Goal: Find specific page/section: Find specific page/section

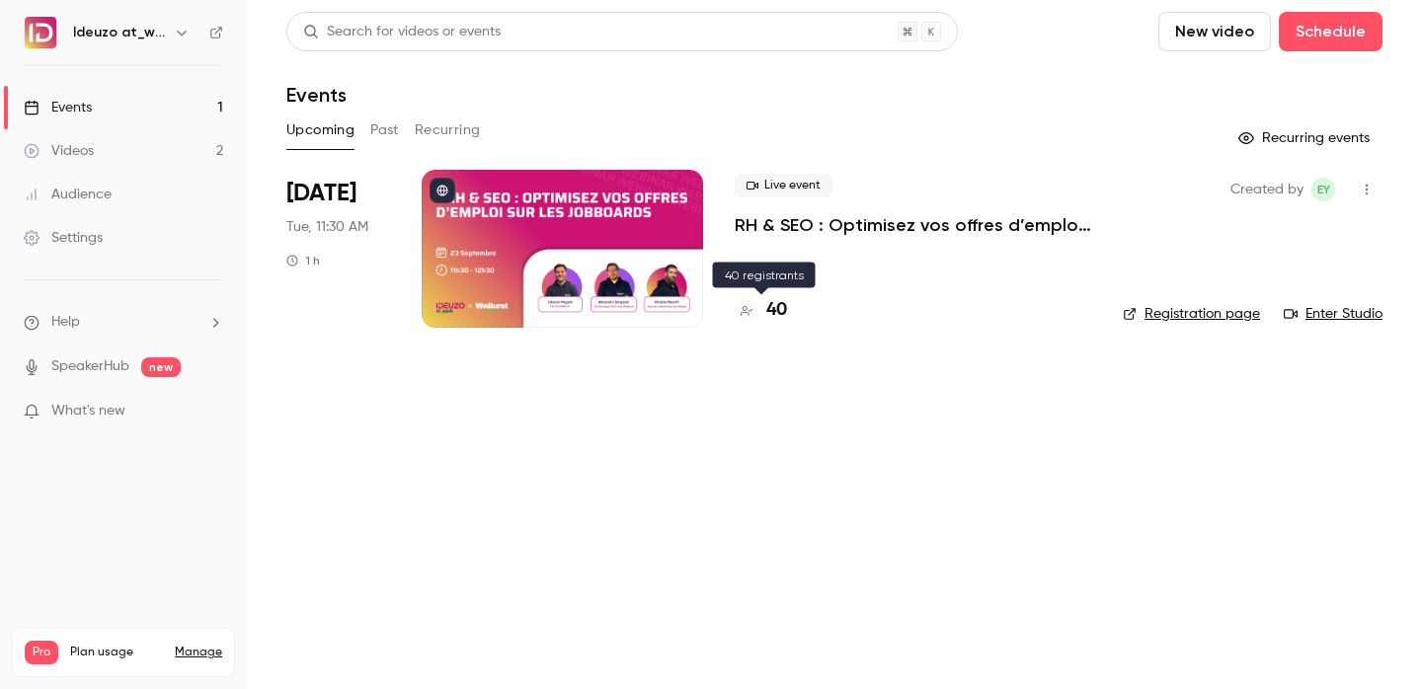
click at [766, 305] on h4 "40" at bounding box center [776, 310] width 21 height 27
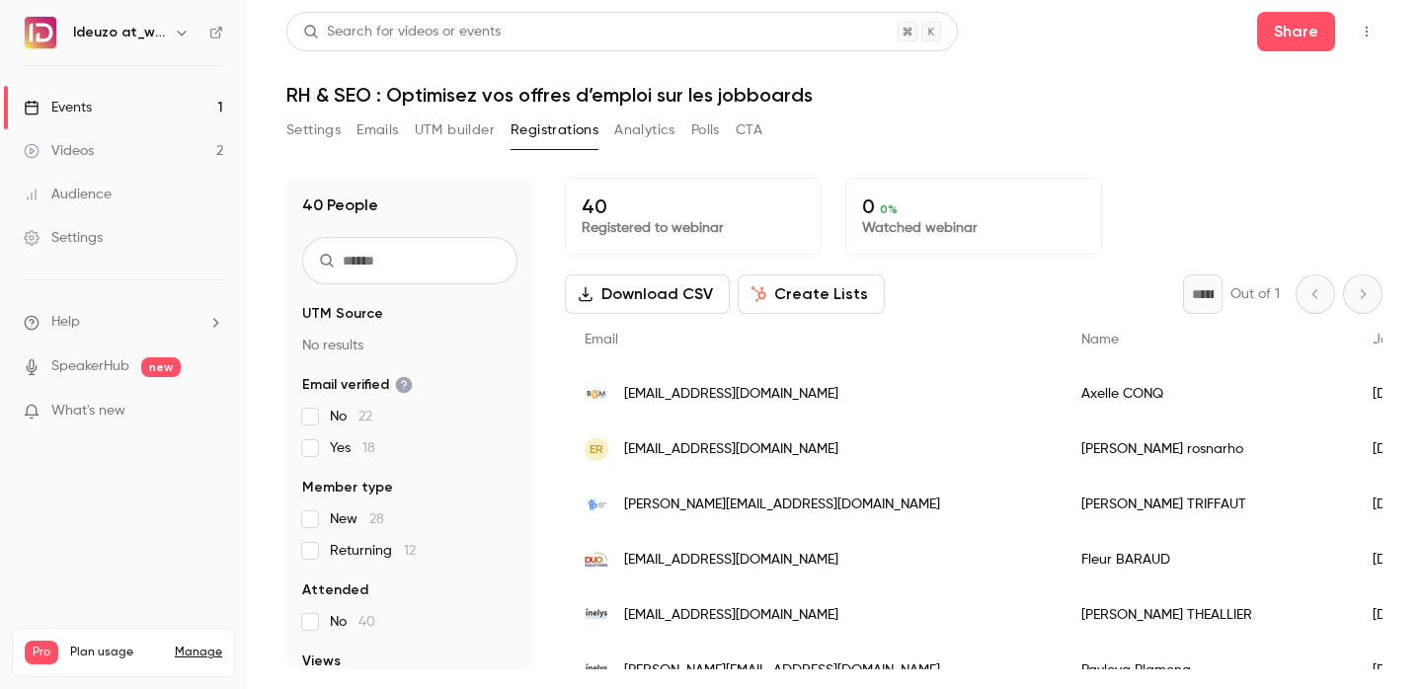
click at [229, 106] on link "Events 1" at bounding box center [123, 107] width 247 height 43
